Goal: Task Accomplishment & Management: Use online tool/utility

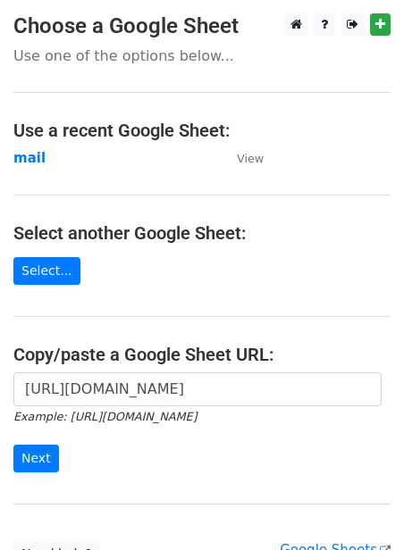
scroll to position [161, 0]
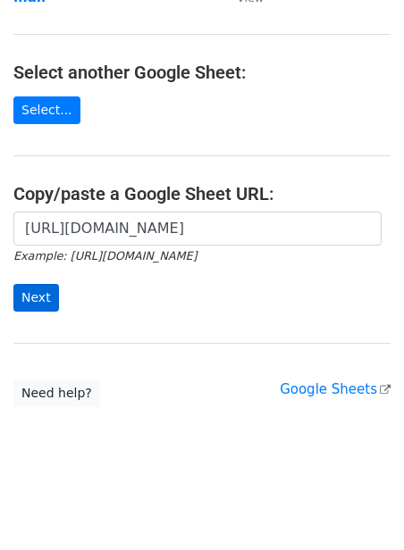
type input "[URL][DOMAIN_NAME]"
click at [16, 294] on input "Next" at bounding box center [36, 298] width 46 height 28
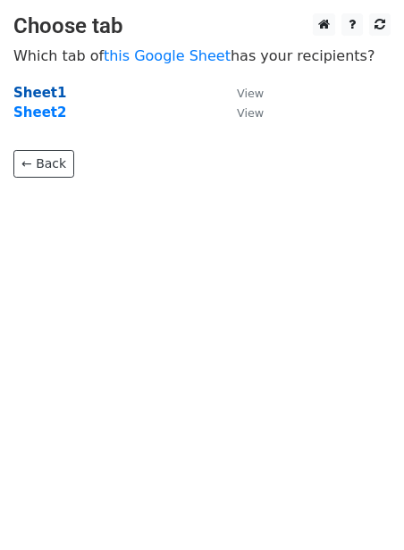
click at [48, 96] on strong "Sheet1" at bounding box center [39, 93] width 53 height 16
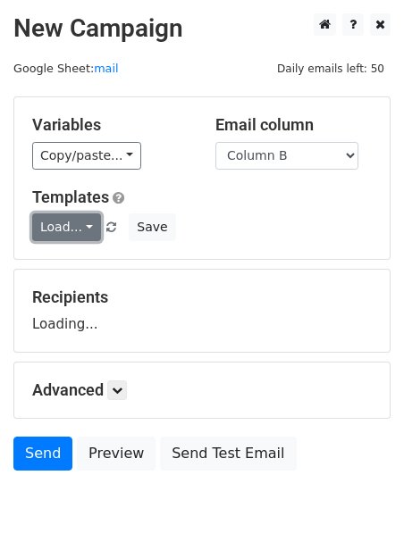
click at [84, 233] on link "Load..." at bounding box center [66, 227] width 69 height 28
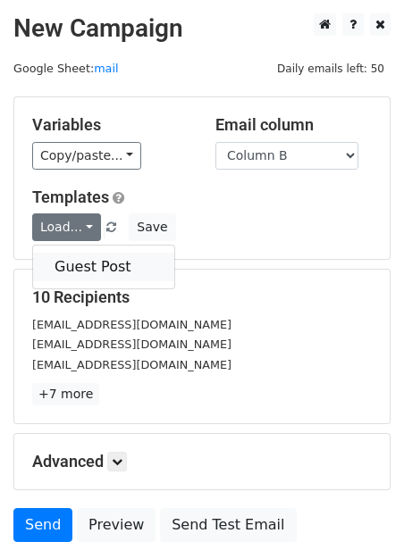
click at [85, 270] on link "Guest Post" at bounding box center [103, 267] width 141 height 29
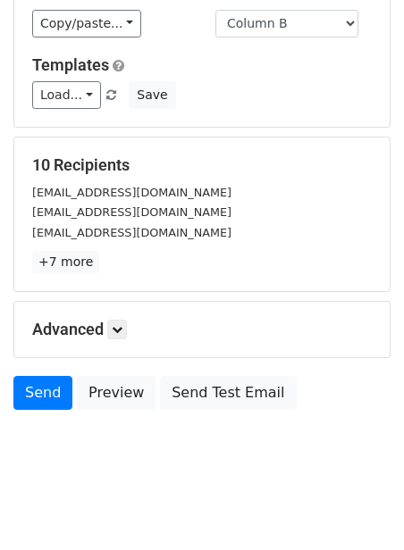
scroll to position [144, 0]
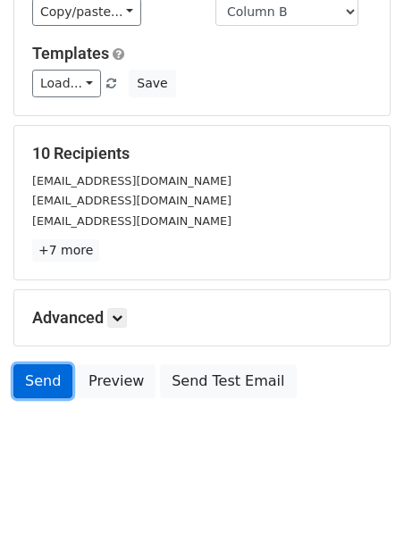
click at [31, 381] on link "Send" at bounding box center [42, 381] width 59 height 34
